Goal: Transaction & Acquisition: Purchase product/service

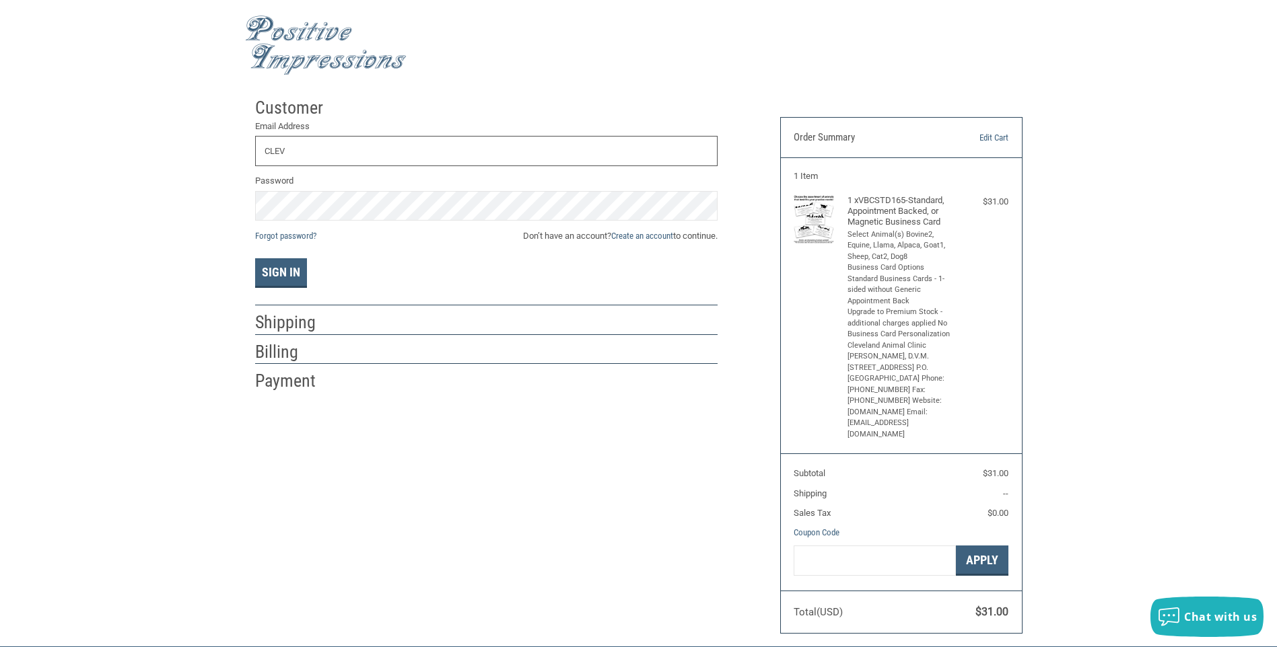
type input "[EMAIL_ADDRESS][DOMAIN_NAME]"
click at [634, 235] on link "Create an account" at bounding box center [642, 236] width 62 height 10
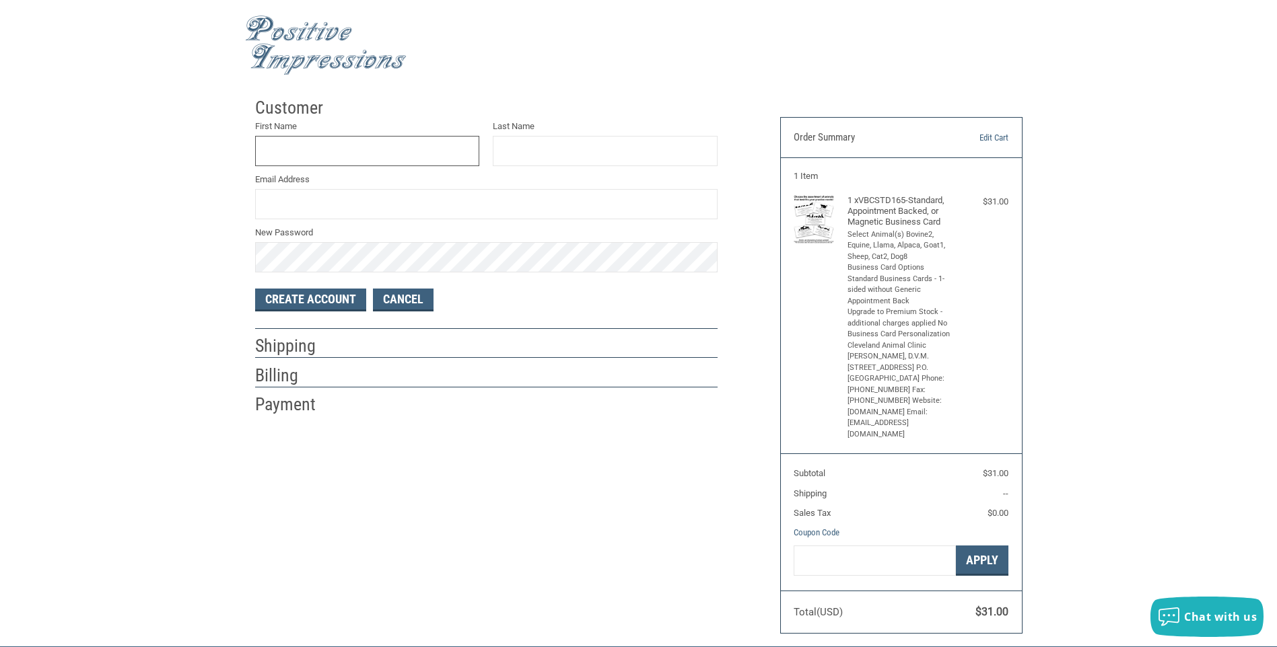
click at [338, 151] on input "First Name" at bounding box center [367, 151] width 225 height 30
type input "[PERSON_NAME]"
type input "[EMAIL_ADDRESS][DOMAIN_NAME]"
click at [310, 297] on button "Create Account" at bounding box center [310, 300] width 111 height 23
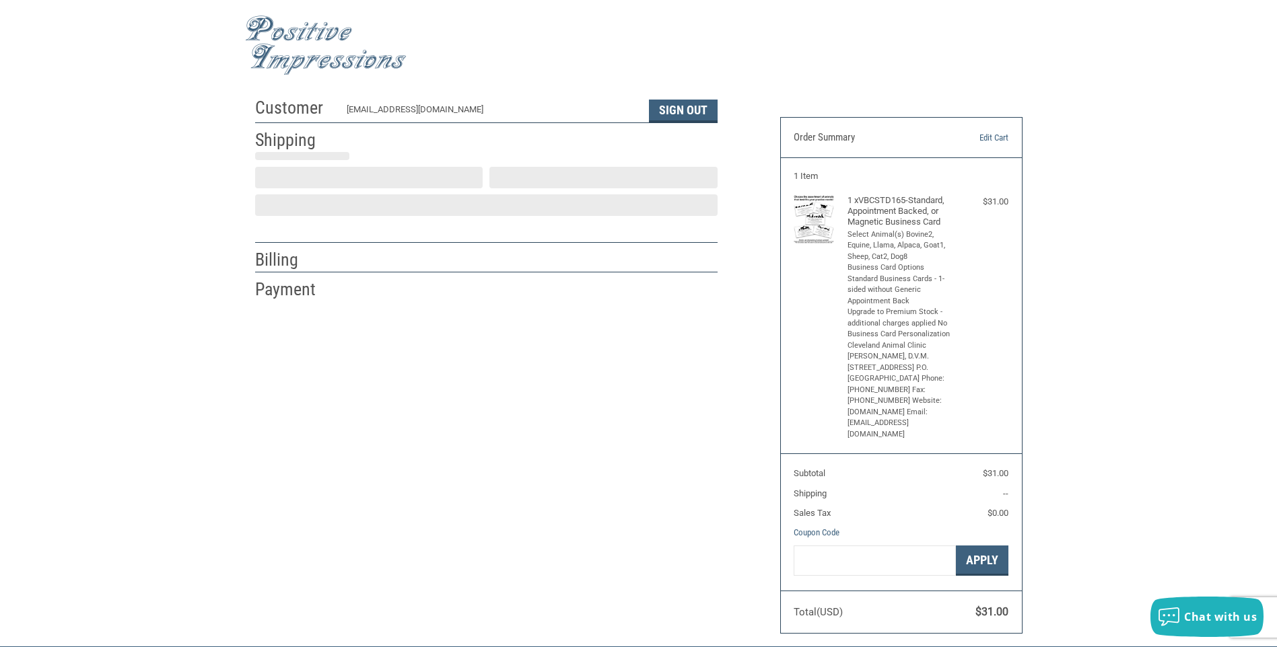
select select "US"
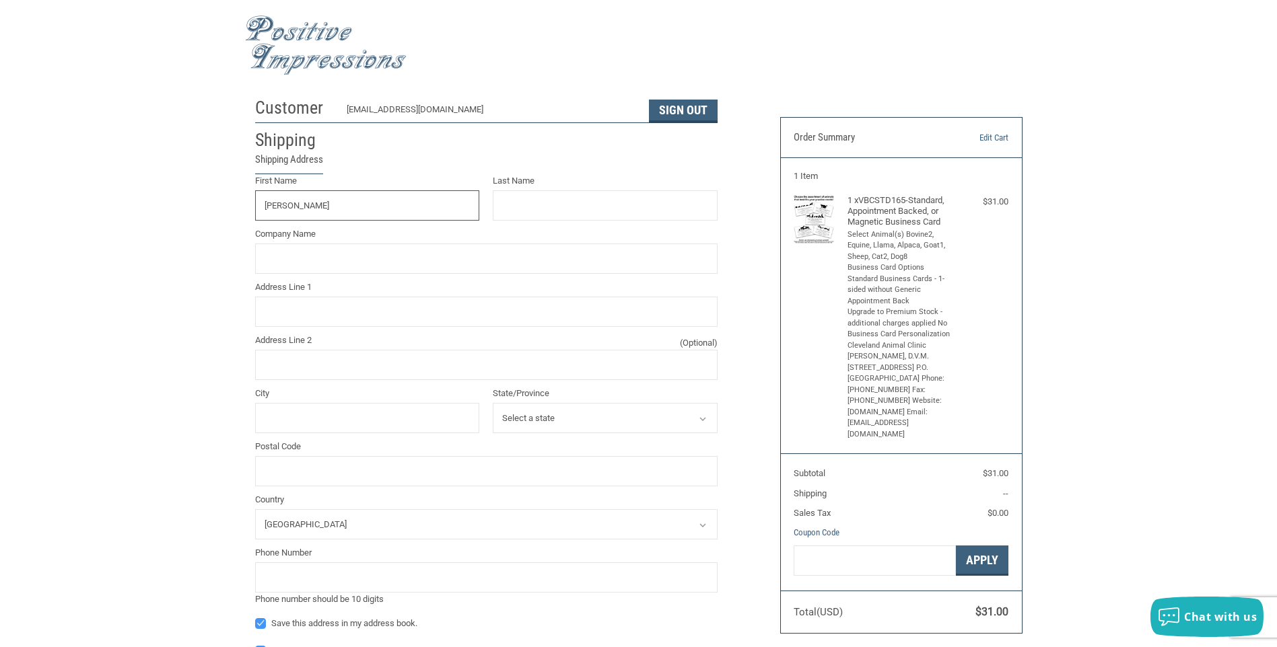
type input "[PERSON_NAME]"
type input "CLEVELAND ANIMAL CLINIC"
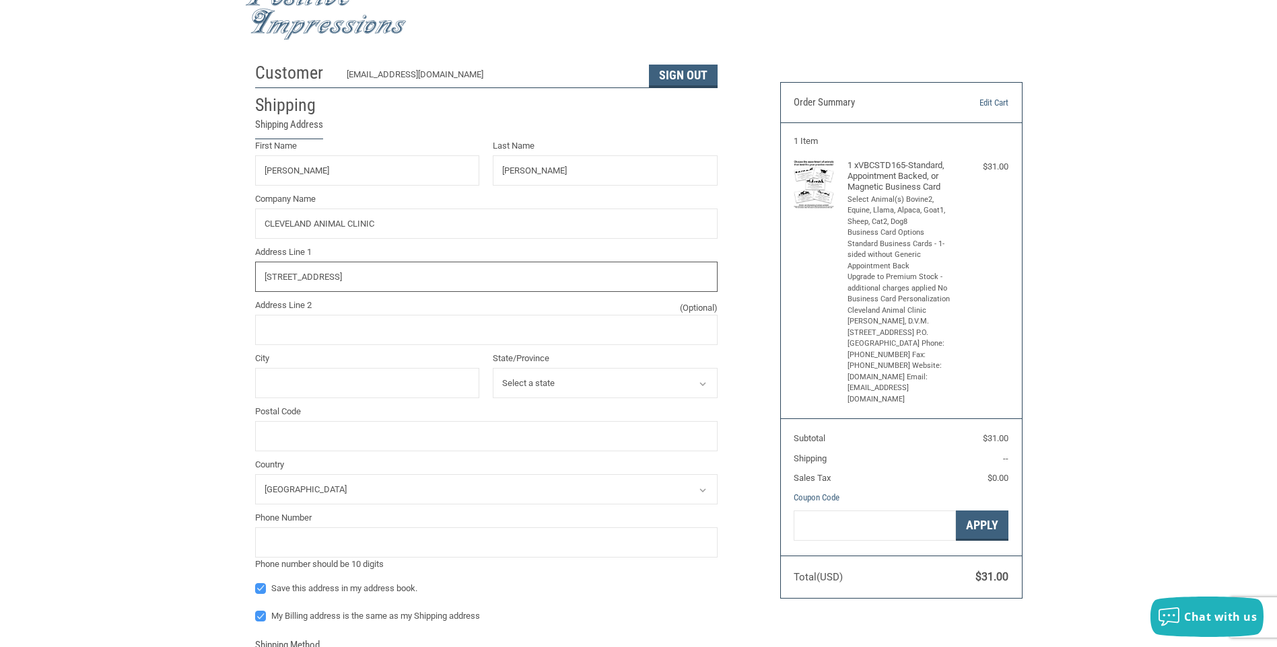
scroll to position [67, 0]
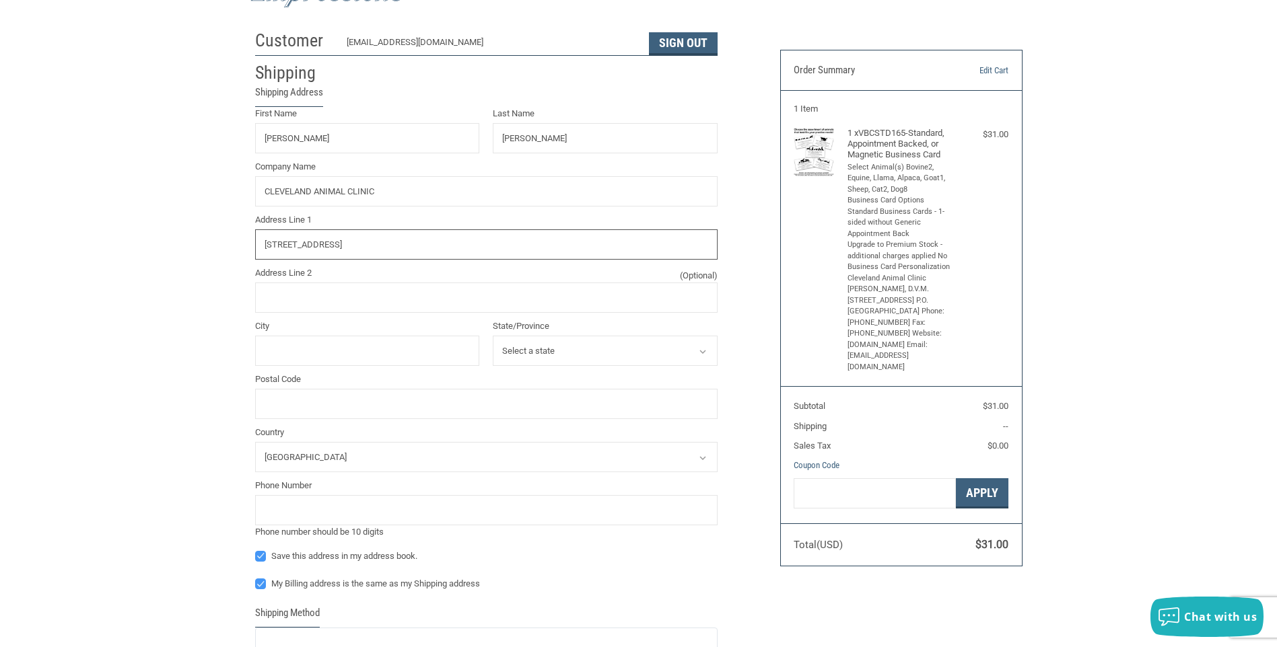
type input "[STREET_ADDRESS]"
click at [279, 299] on input "Address Line 2 (Optional)" at bounding box center [486, 298] width 462 height 30
type input "P.O. Box 1461"
type input "[GEOGRAPHIC_DATA]"
click at [656, 351] on select "Select a state [US_STATE] [US_STATE] [US_STATE] [US_STATE] [US_STATE] [US_STATE…" at bounding box center [605, 351] width 225 height 30
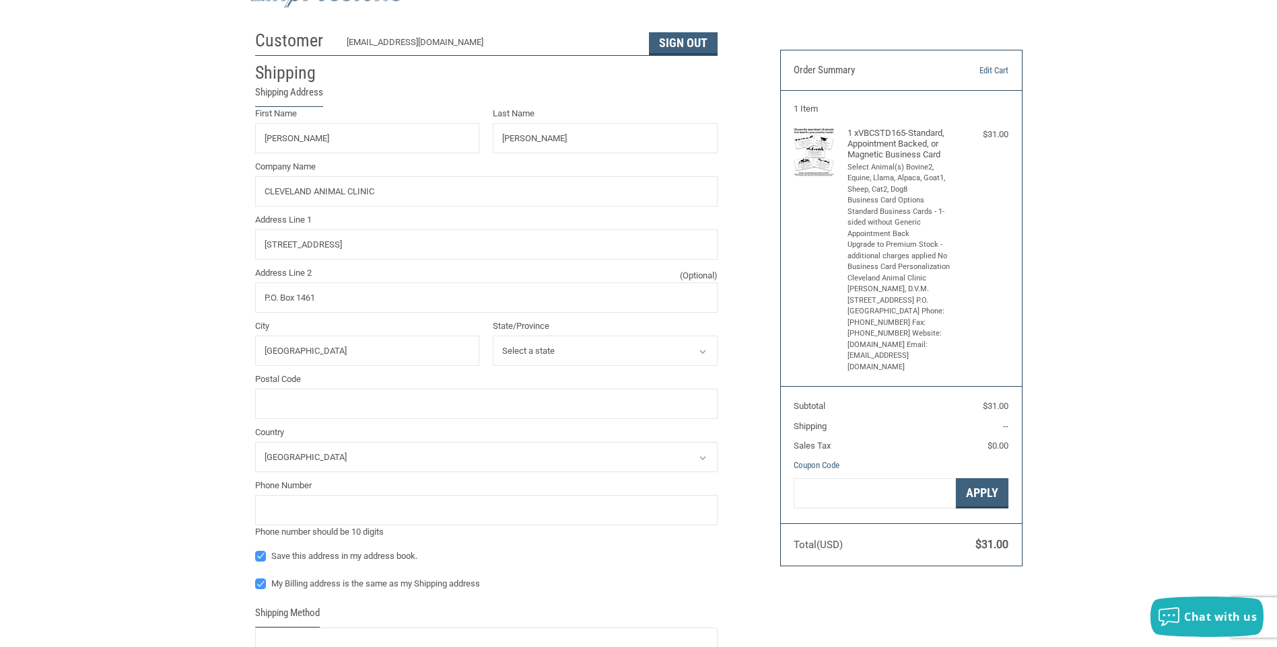
select select "KY"
click at [493, 336] on select "Select a state [US_STATE] [US_STATE] [US_STATE] [US_STATE] [US_STATE] [US_STATE…" at bounding box center [605, 351] width 225 height 30
click at [352, 402] on input "Postal Code" at bounding box center [486, 404] width 462 height 30
type input "40324"
click at [522, 515] on input "tel" at bounding box center [486, 510] width 462 height 30
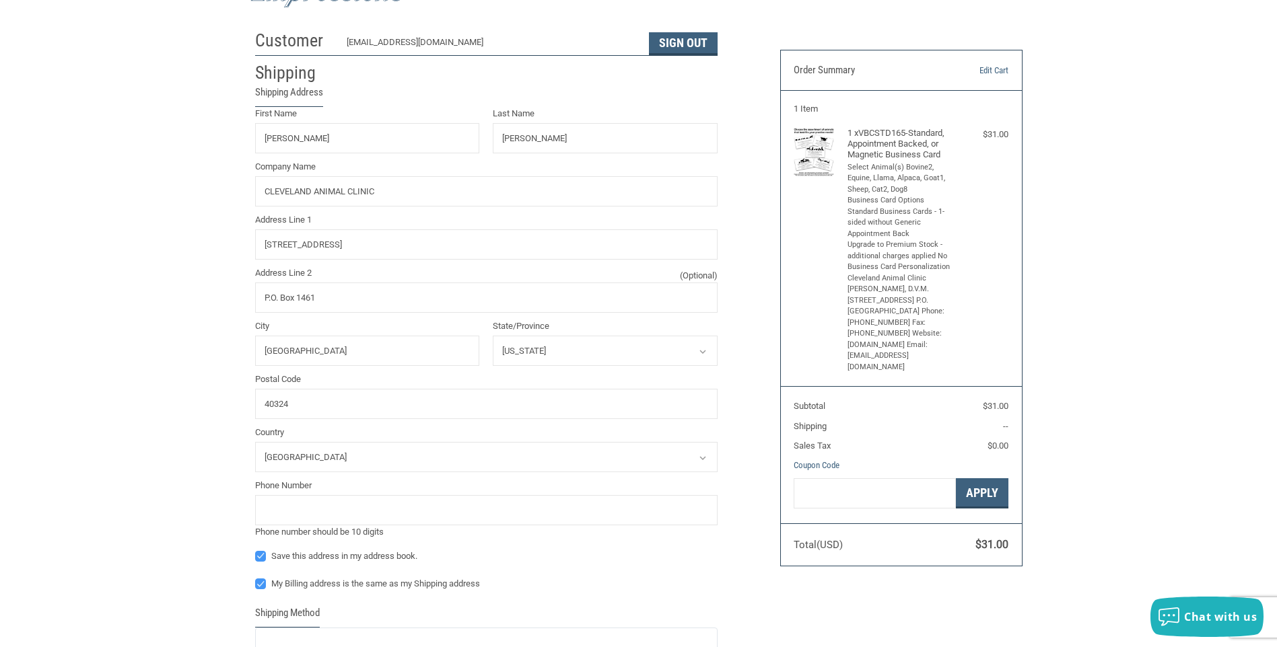
click at [566, 482] on label "Phone Number" at bounding box center [486, 485] width 462 height 13
click at [0, 0] on input "Phone Number" at bounding box center [0, 0] width 0 height 0
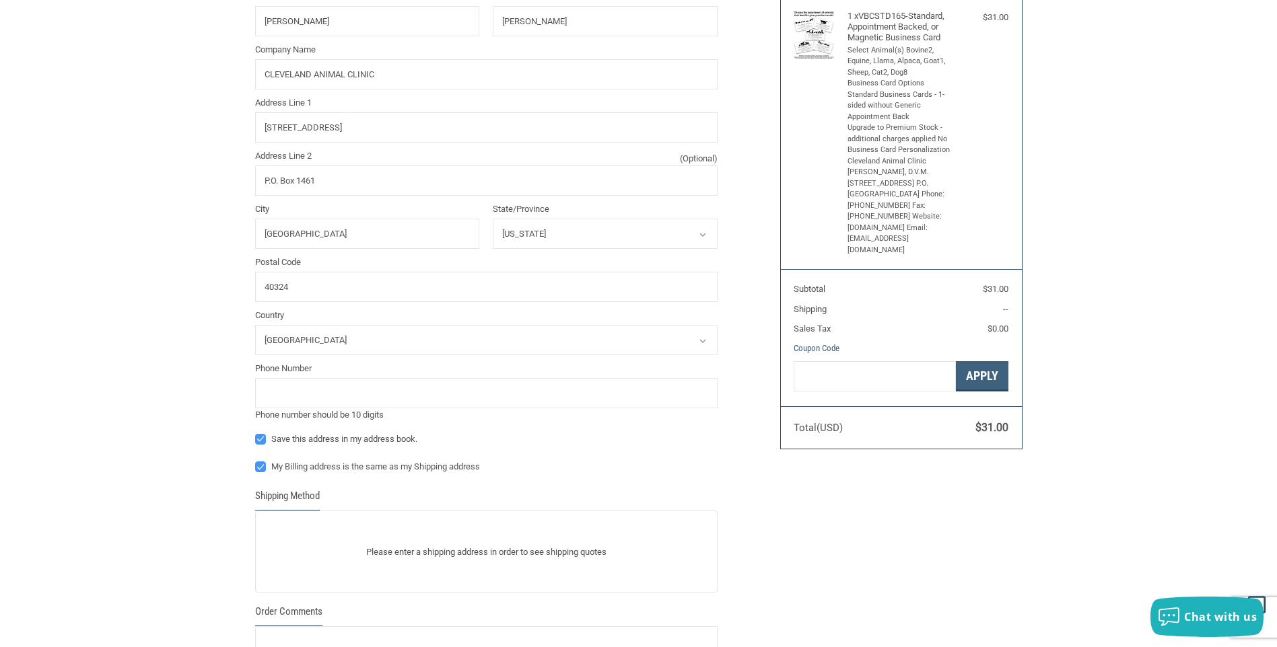
scroll to position [202, 0]
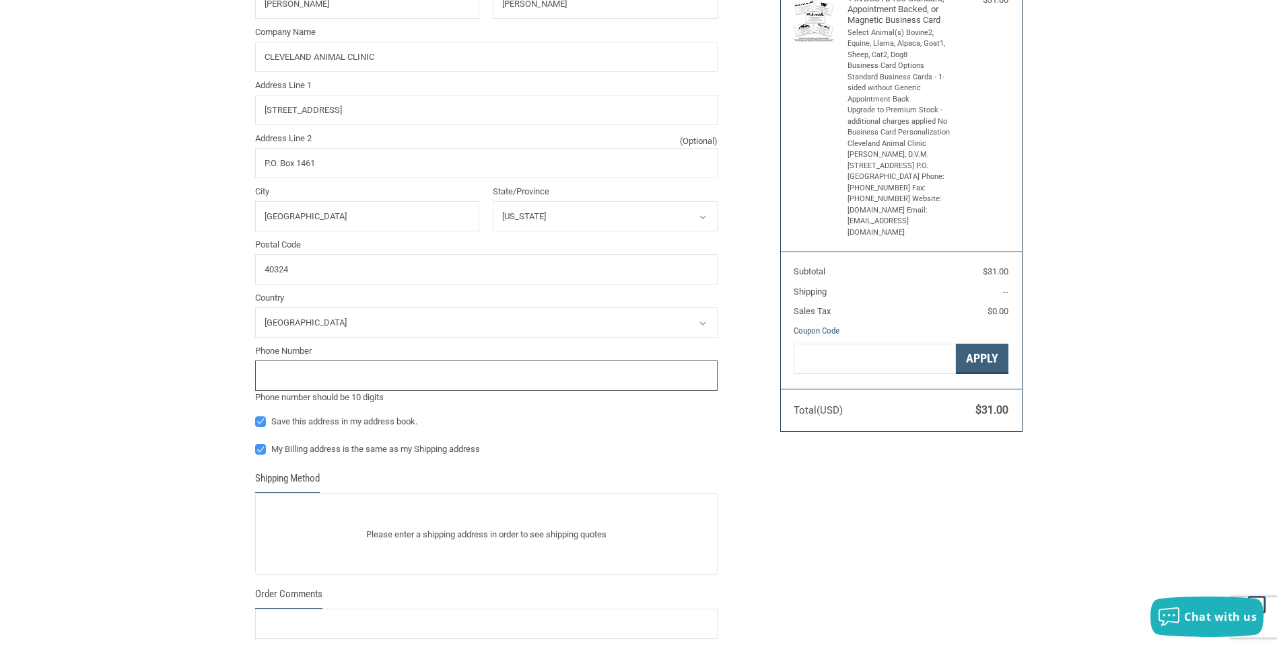
click at [329, 387] on input "tel" at bounding box center [486, 376] width 462 height 30
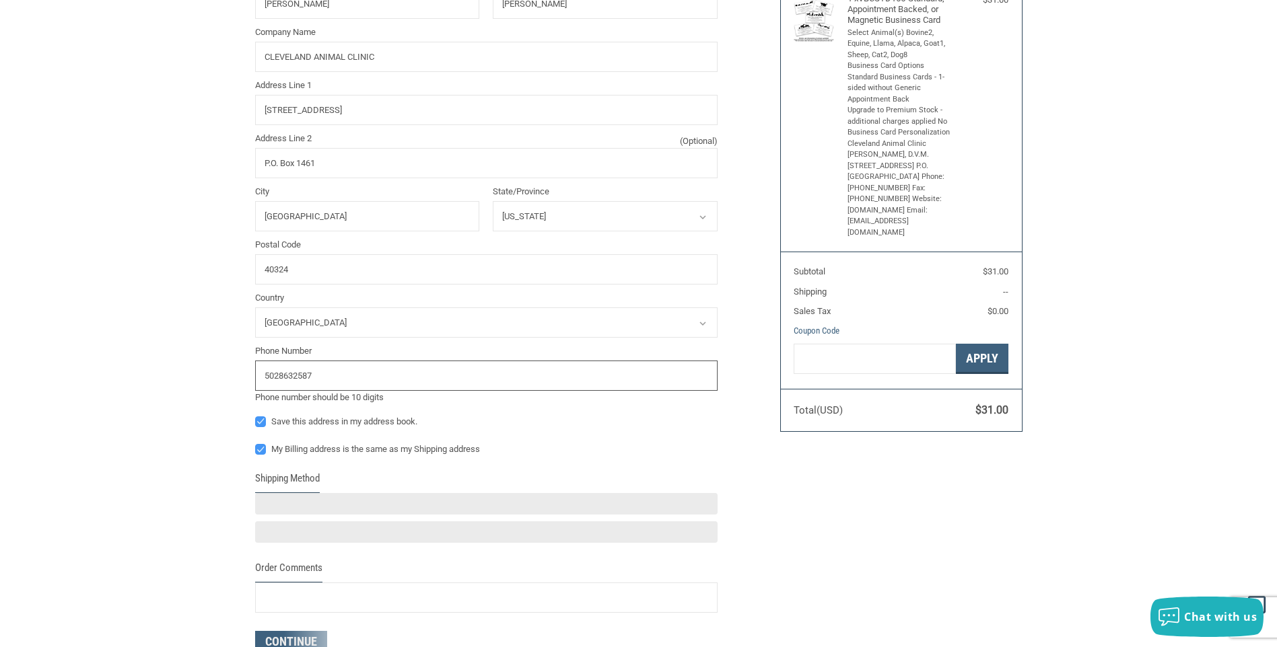
type input "5028632587"
click at [598, 420] on label "Save this address in my address book." at bounding box center [486, 422] width 462 height 11
click at [256, 416] on input "Save this address in my address book." at bounding box center [255, 415] width 1 height 1
checkbox input "false"
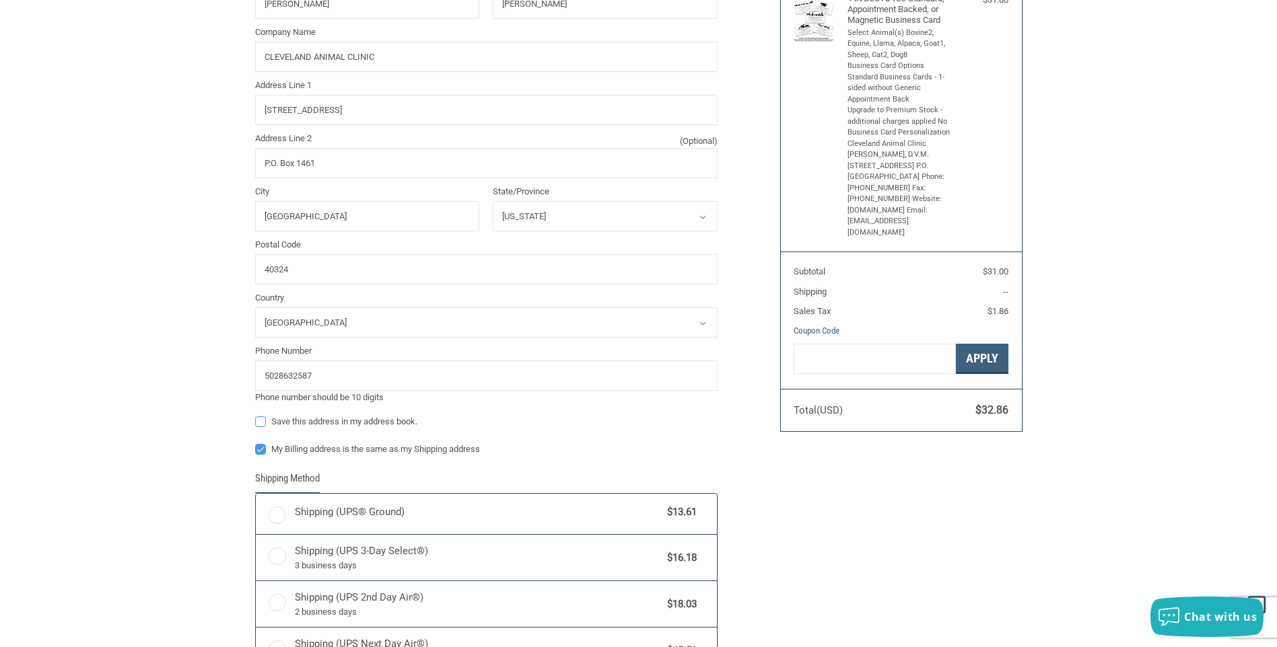
radio input "true"
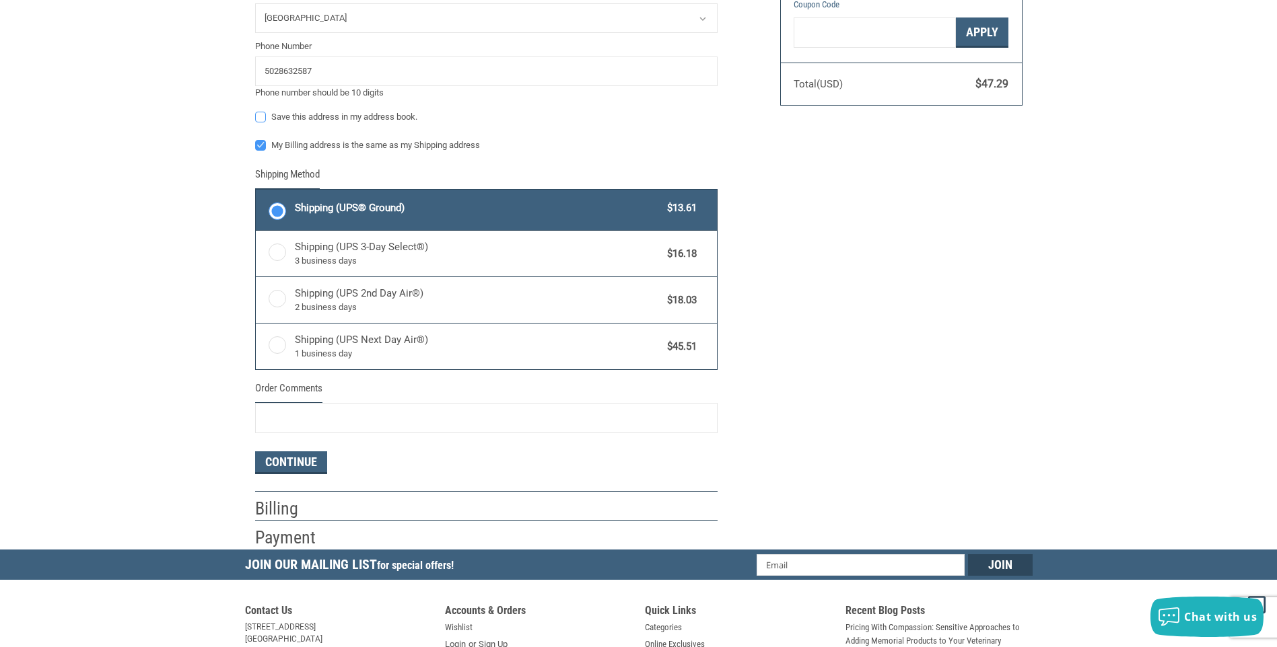
scroll to position [561, 0]
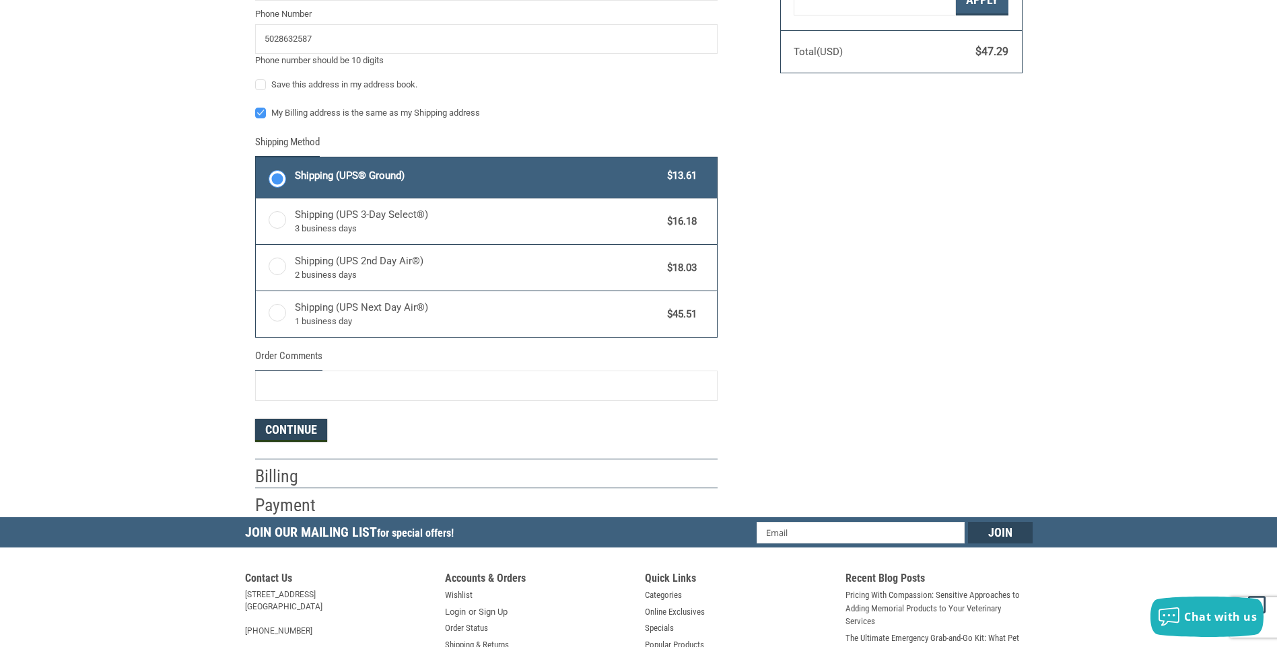
click at [310, 434] on button "Continue" at bounding box center [291, 430] width 72 height 23
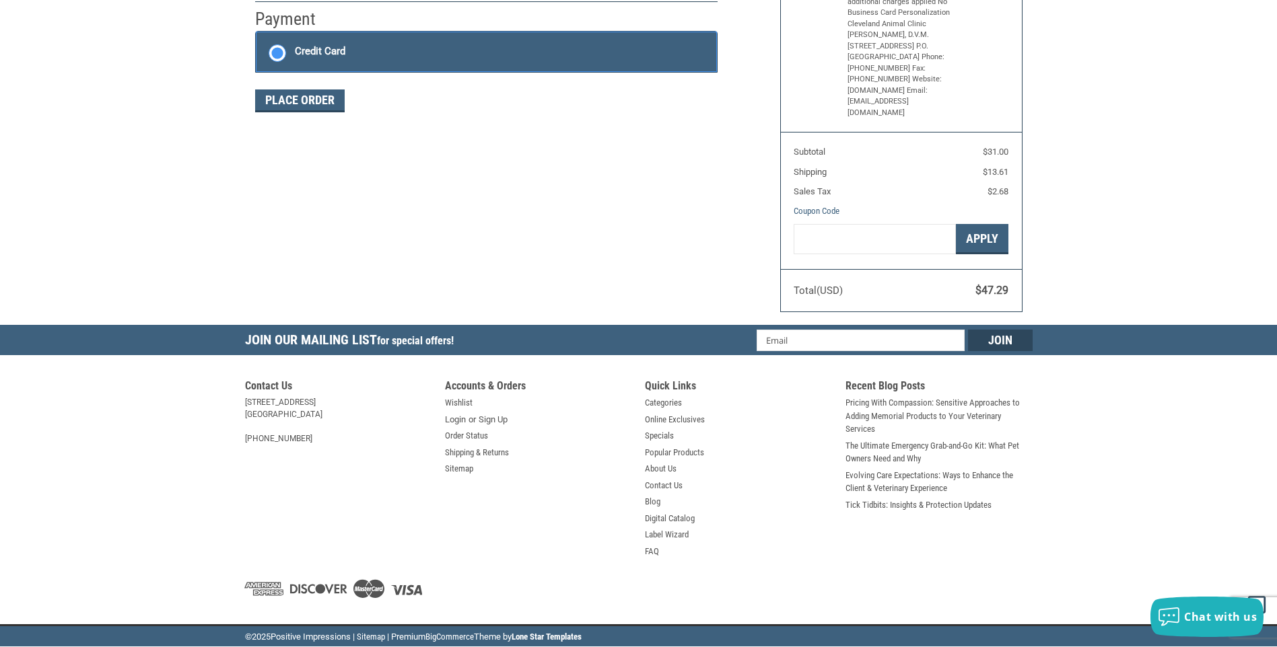
scroll to position [299, 0]
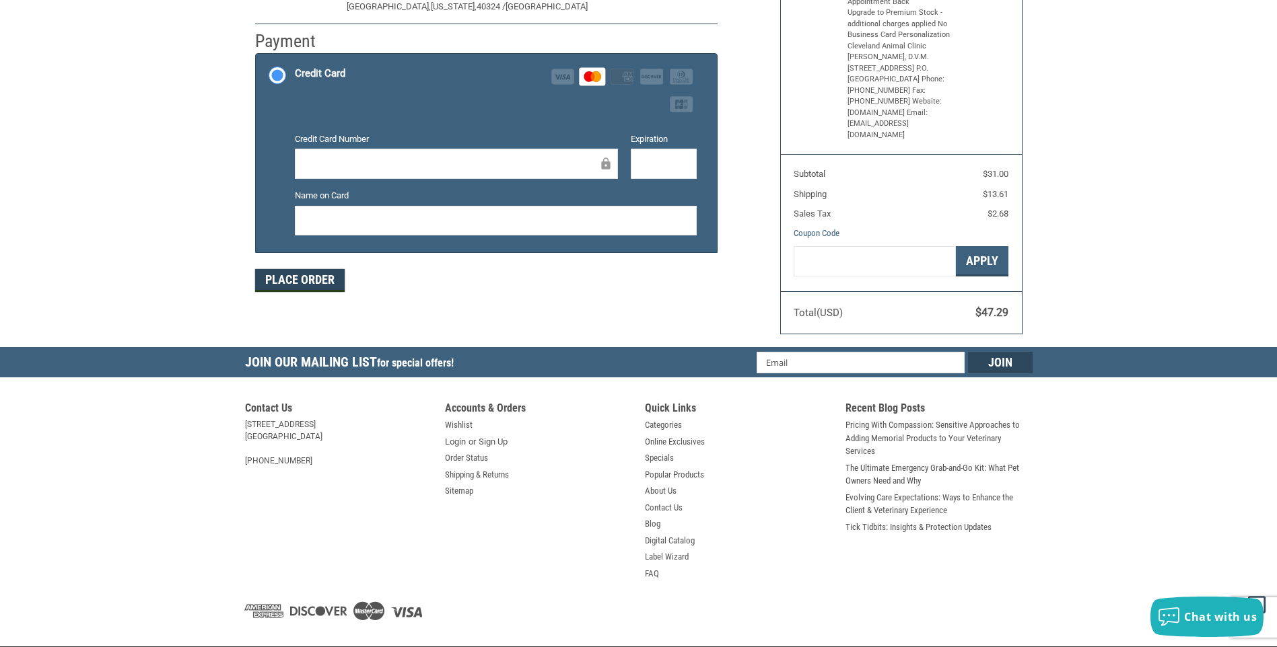
click at [302, 280] on button "Place Order" at bounding box center [300, 280] width 90 height 23
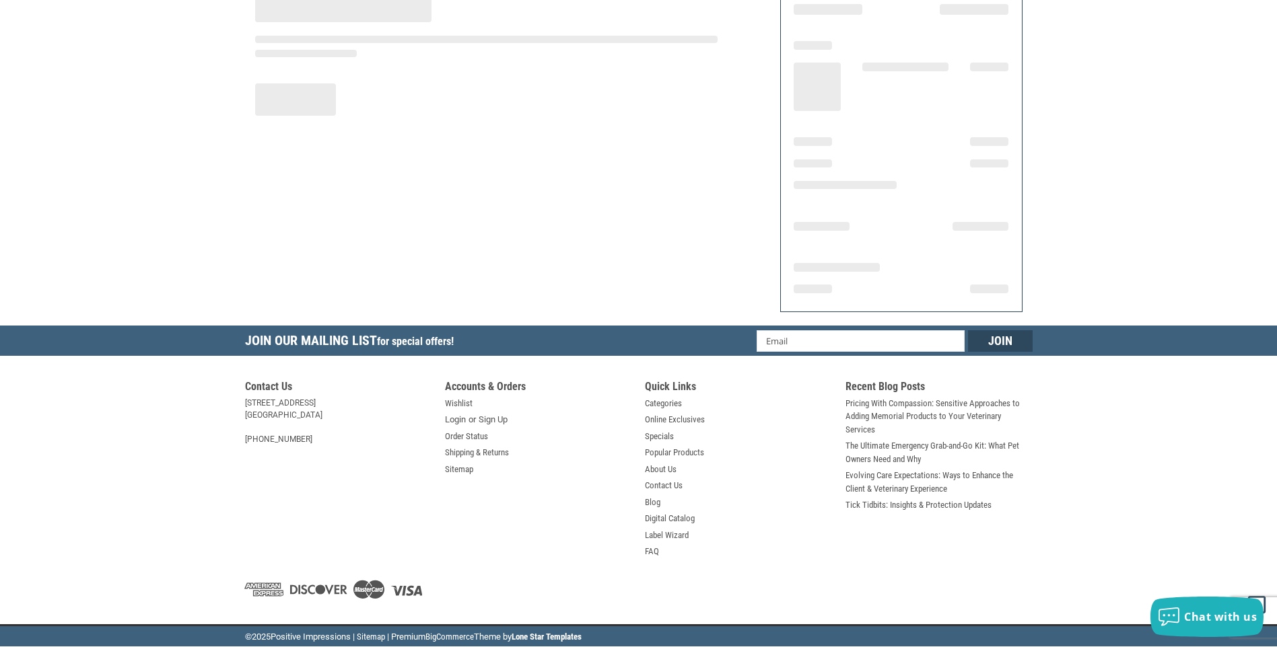
scroll to position [127, 0]
